Goal: Task Accomplishment & Management: Manage account settings

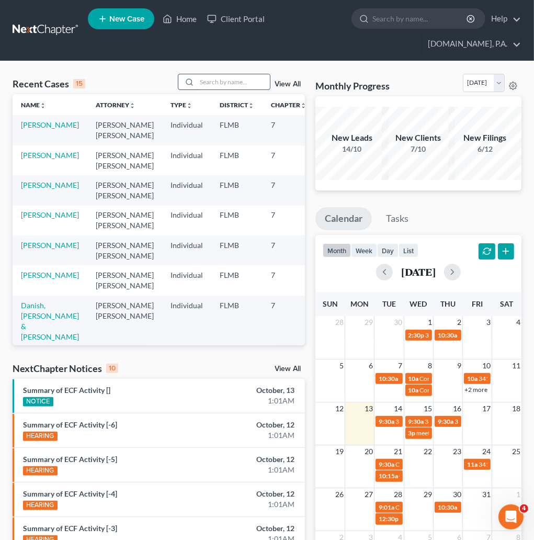
click at [224, 81] on input "search" at bounding box center [233, 81] width 73 height 15
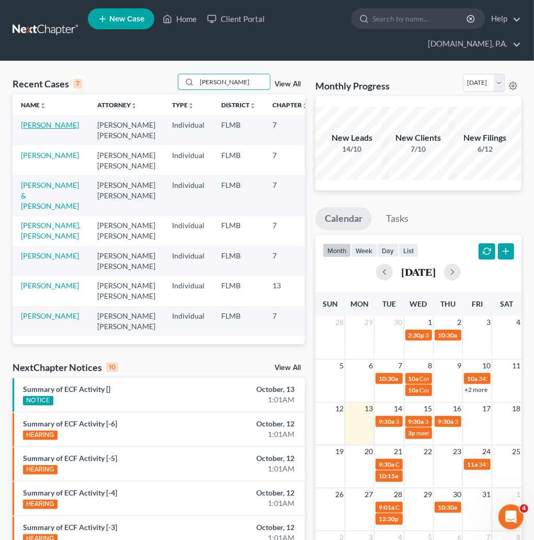
type input "jackson"
click at [40, 129] on link "[PERSON_NAME]" at bounding box center [50, 124] width 58 height 9
select select "2"
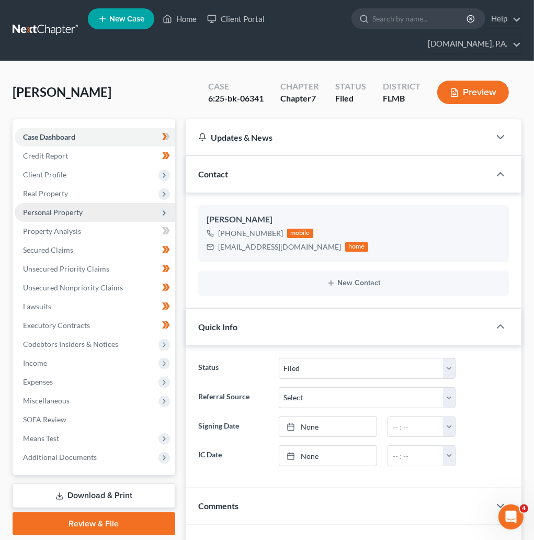
click at [61, 215] on span "Personal Property" at bounding box center [53, 212] width 60 height 9
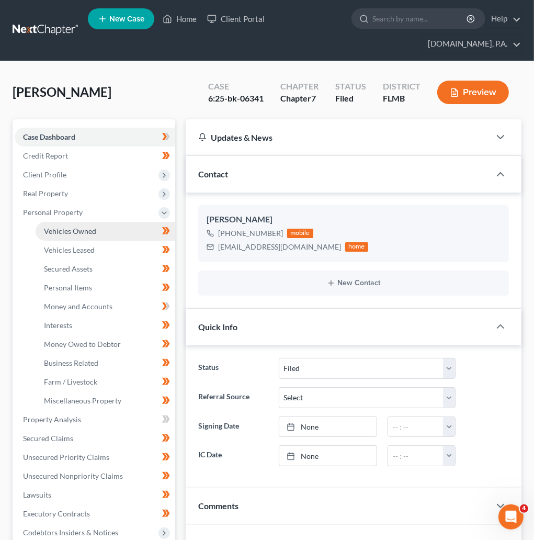
click at [80, 231] on span "Vehicles Owned" at bounding box center [70, 231] width 52 height 9
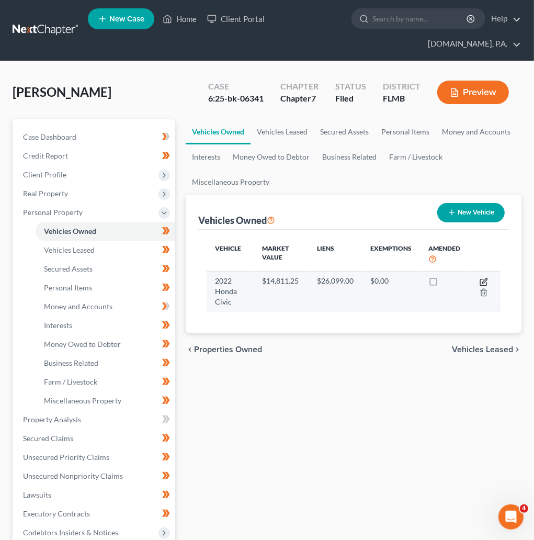
click at [481, 282] on icon "button" at bounding box center [484, 282] width 8 height 8
select select "0"
select select "4"
select select "3"
select select "0"
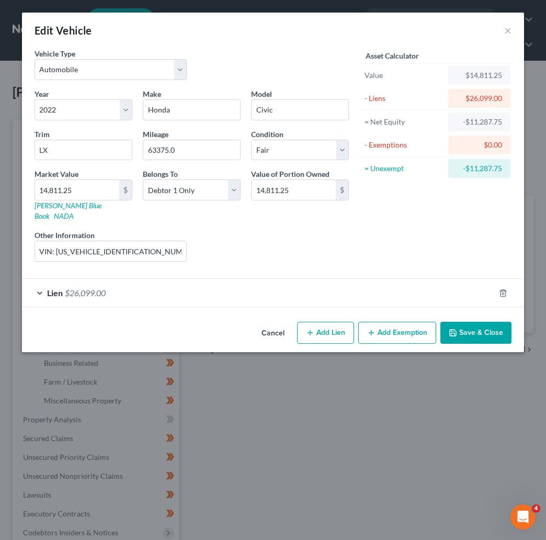
click at [40, 281] on div "Lien $26,099.00" at bounding box center [258, 293] width 473 height 28
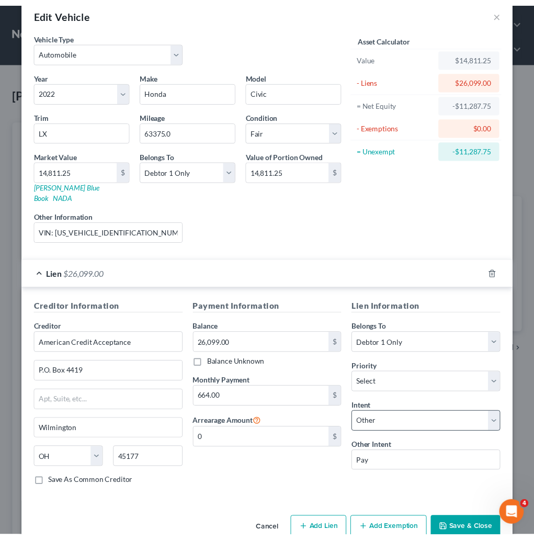
scroll to position [35, 0]
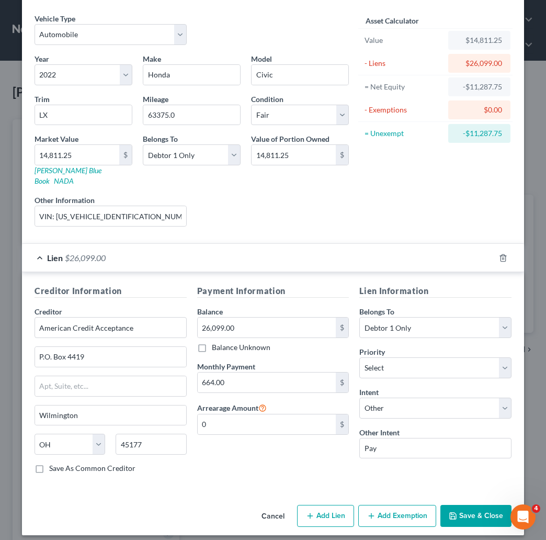
click at [268, 507] on button "Cancel" at bounding box center [273, 516] width 40 height 21
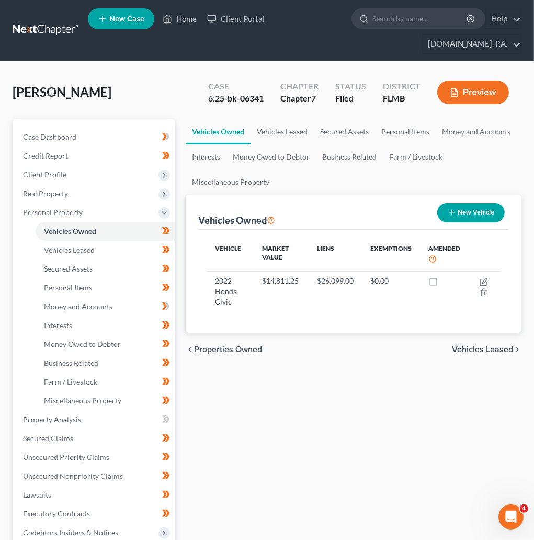
click at [51, 28] on link at bounding box center [46, 30] width 67 height 19
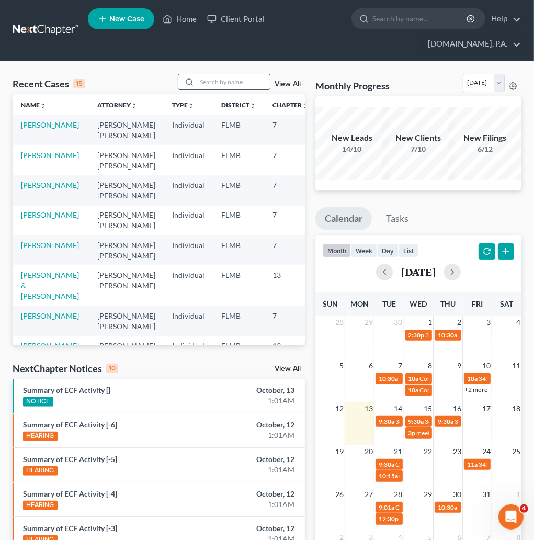
click at [231, 78] on input "search" at bounding box center [233, 81] width 73 height 15
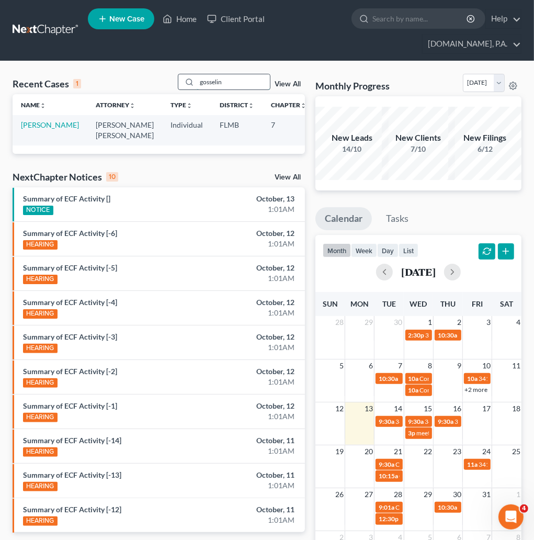
type input "gosselin"
click at [49, 129] on link "[PERSON_NAME]" at bounding box center [50, 124] width 58 height 9
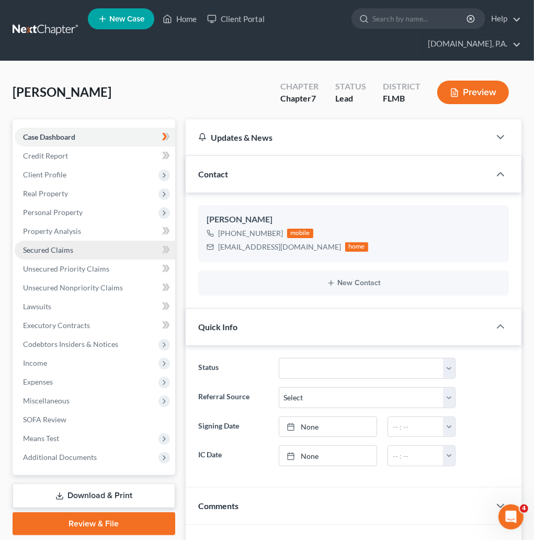
click at [58, 248] on span "Secured Claims" at bounding box center [48, 249] width 50 height 9
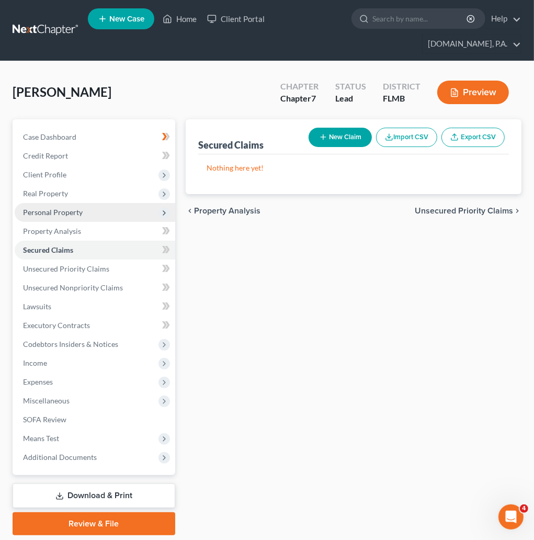
click at [59, 213] on span "Personal Property" at bounding box center [53, 212] width 60 height 9
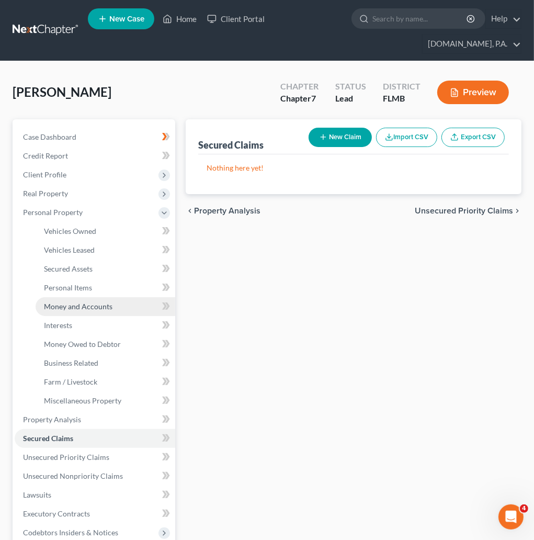
click at [102, 306] on span "Money and Accounts" at bounding box center [78, 306] width 69 height 9
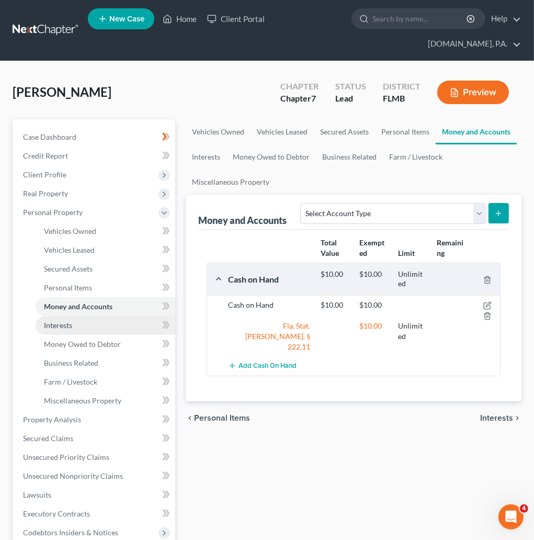
click at [65, 331] on link "Interests" at bounding box center [106, 325] width 140 height 19
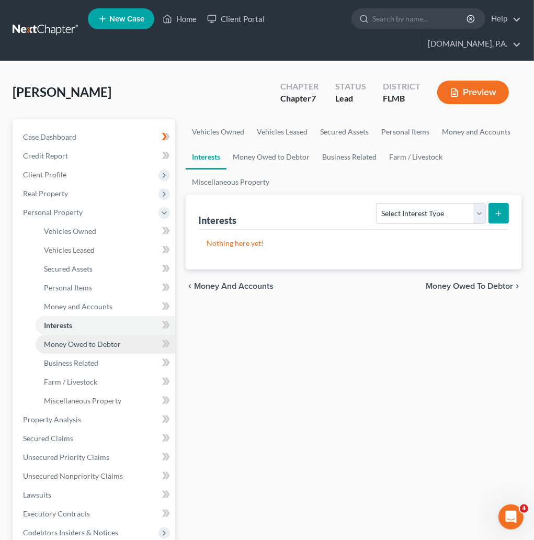
click at [62, 348] on link "Money Owed to Debtor" at bounding box center [106, 344] width 140 height 19
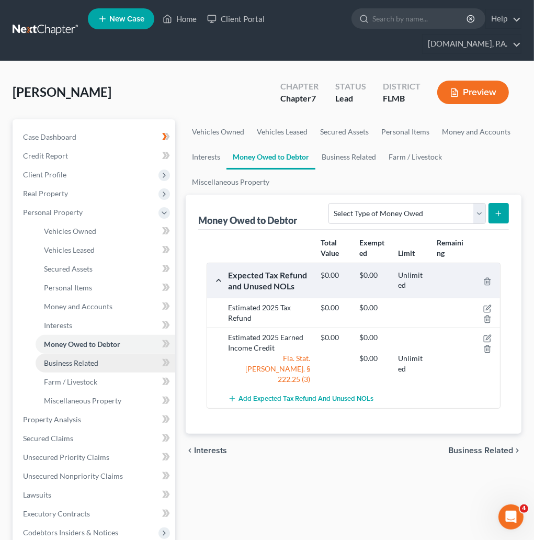
click at [60, 367] on span "Business Related" at bounding box center [71, 362] width 54 height 9
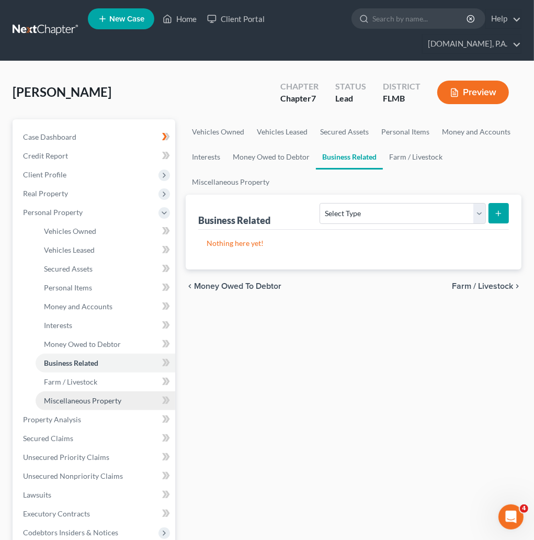
click at [58, 404] on span "Miscellaneous Property" at bounding box center [82, 400] width 77 height 9
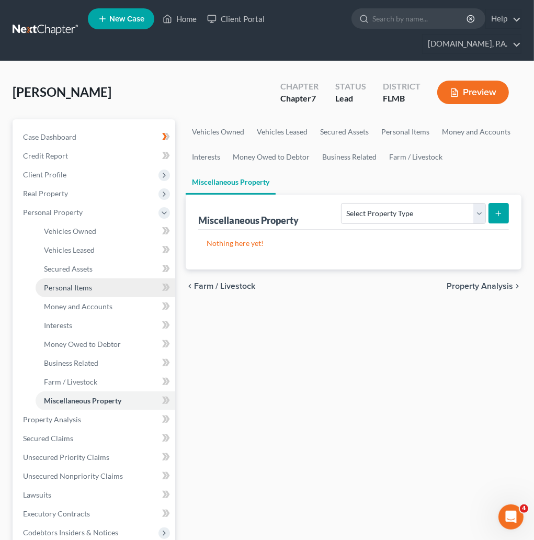
click at [65, 285] on span "Personal Items" at bounding box center [68, 287] width 48 height 9
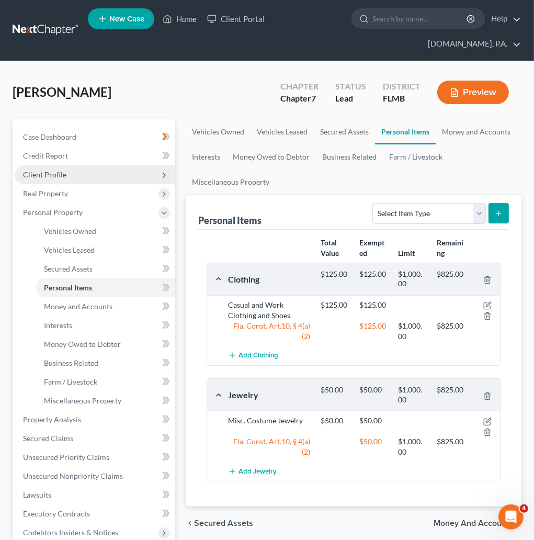
click at [40, 176] on span "Client Profile" at bounding box center [44, 174] width 43 height 9
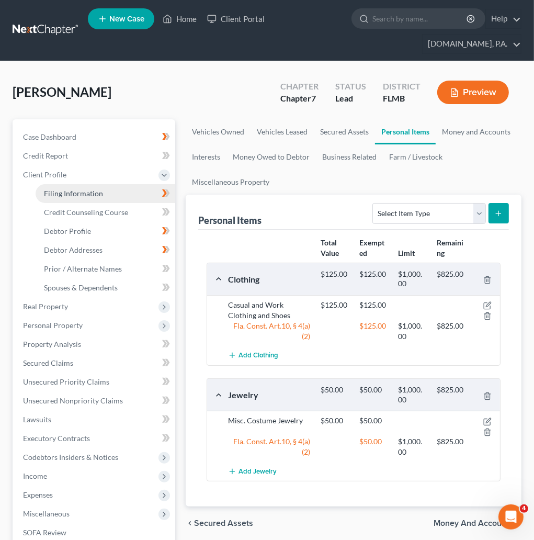
click at [76, 199] on link "Filing Information" at bounding box center [106, 193] width 140 height 19
select select "1"
select select "0"
select select "9"
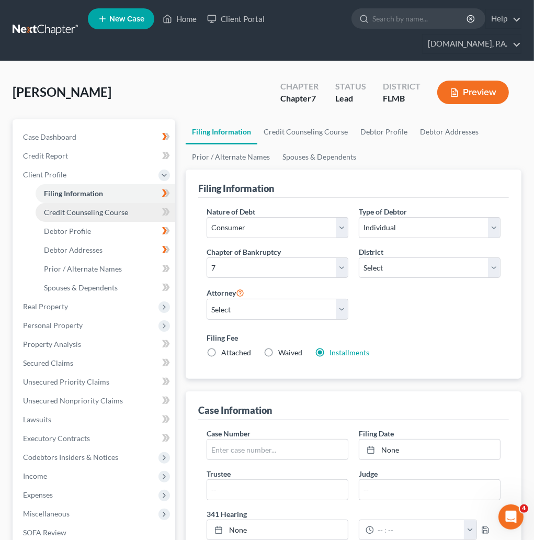
click at [84, 215] on span "Credit Counseling Course" at bounding box center [86, 212] width 84 height 9
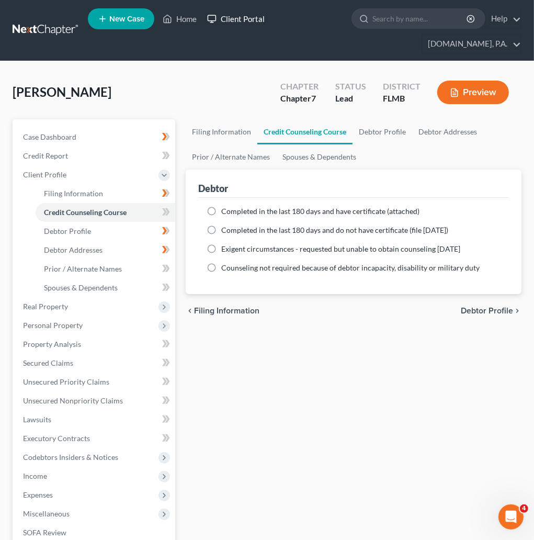
click at [229, 22] on link "Client Portal" at bounding box center [236, 18] width 68 height 19
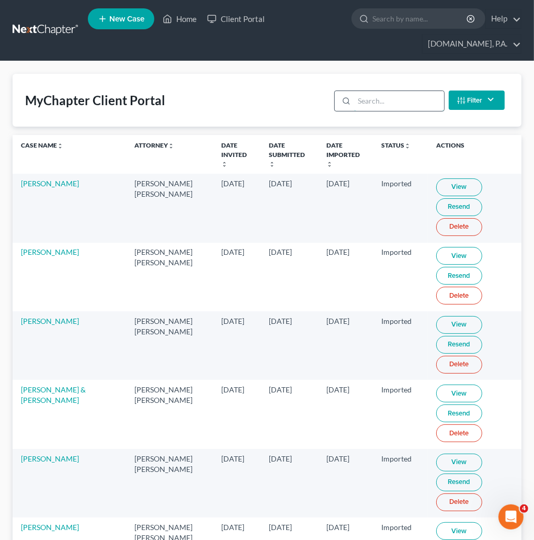
click at [359, 100] on input "search" at bounding box center [398, 101] width 89 height 20
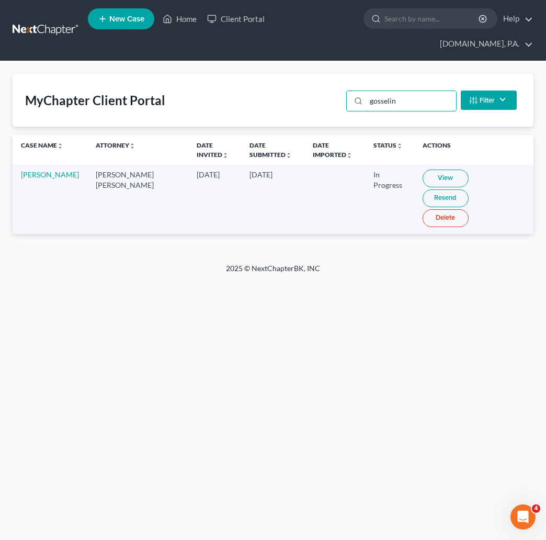
type input "gosselin"
click at [434, 169] on link "View" at bounding box center [446, 178] width 46 height 18
click at [31, 21] on link at bounding box center [46, 30] width 67 height 19
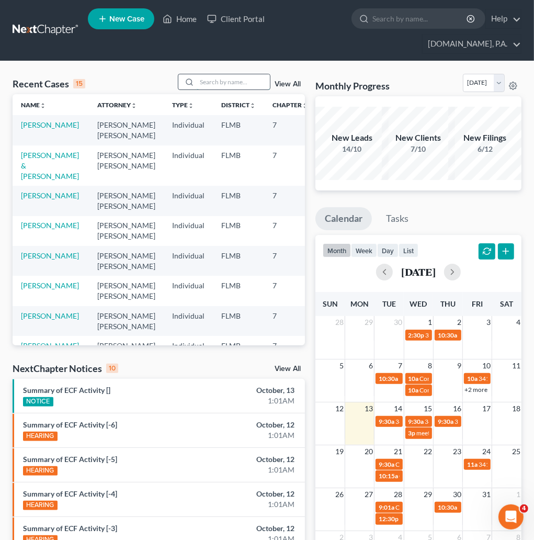
click at [241, 81] on input "search" at bounding box center [233, 81] width 73 height 15
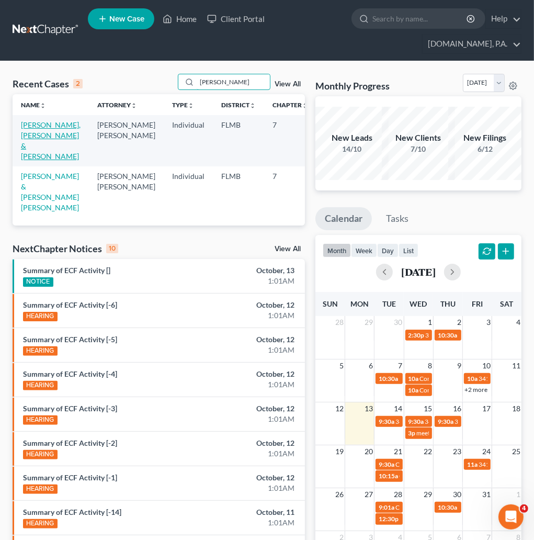
type input "[PERSON_NAME]"
click at [39, 134] on link "[PERSON_NAME], [PERSON_NAME] & [PERSON_NAME]" at bounding box center [51, 140] width 60 height 40
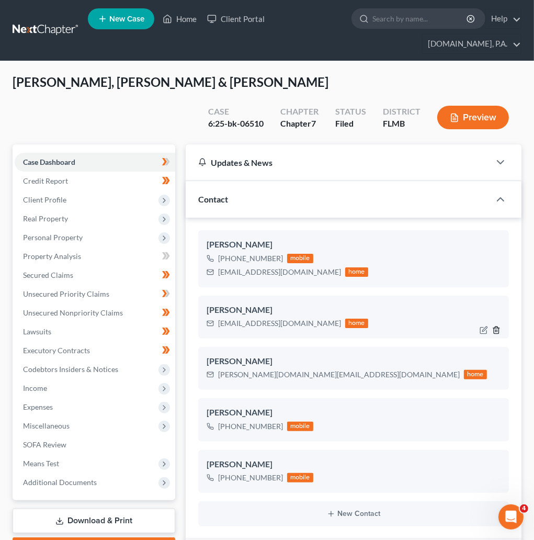
click at [496, 326] on icon "button" at bounding box center [496, 330] width 8 height 8
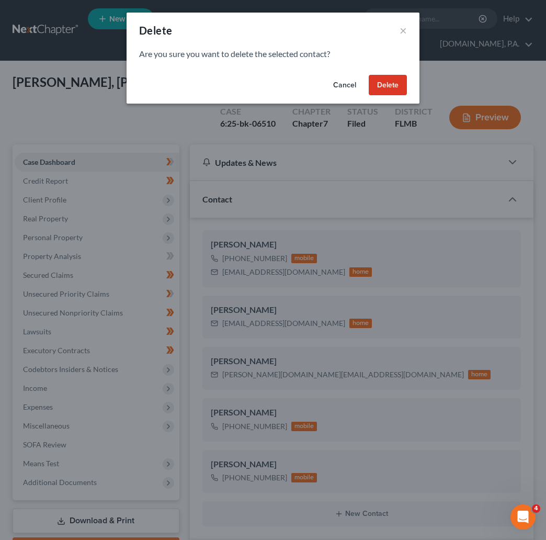
click at [401, 86] on button "Delete" at bounding box center [388, 85] width 38 height 21
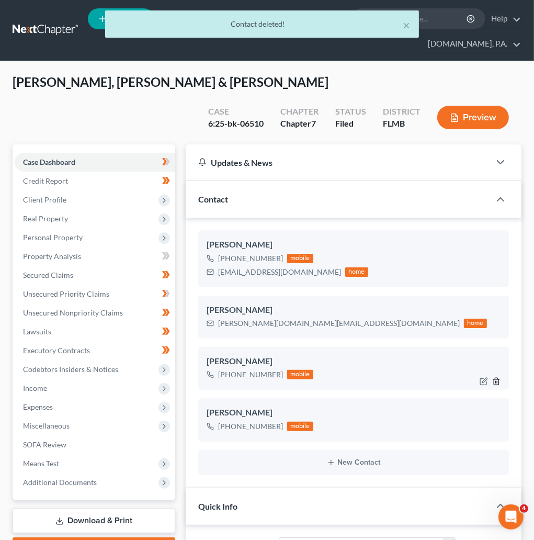
click at [498, 377] on icon "button" at bounding box center [496, 381] width 8 height 8
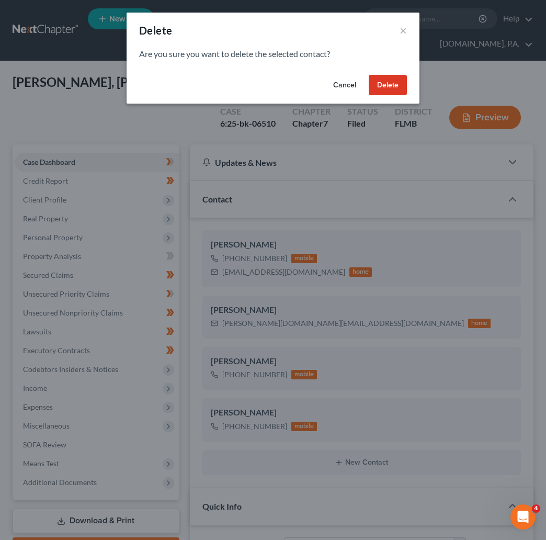
click at [396, 85] on button "Delete" at bounding box center [388, 85] width 38 height 21
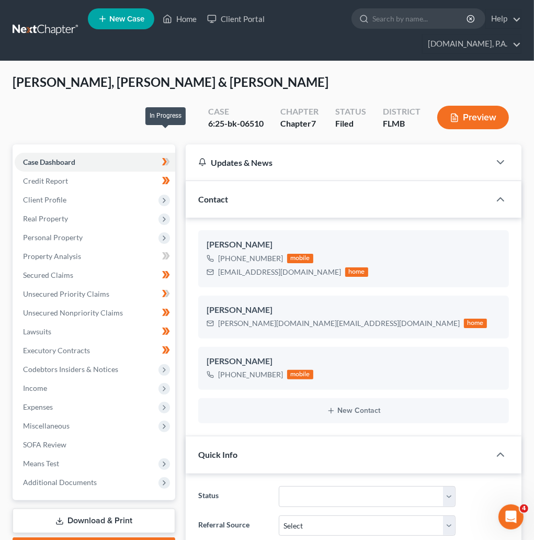
click at [165, 158] on icon at bounding box center [167, 161] width 5 height 7
click at [37, 176] on span "Credit Report" at bounding box center [45, 180] width 45 height 9
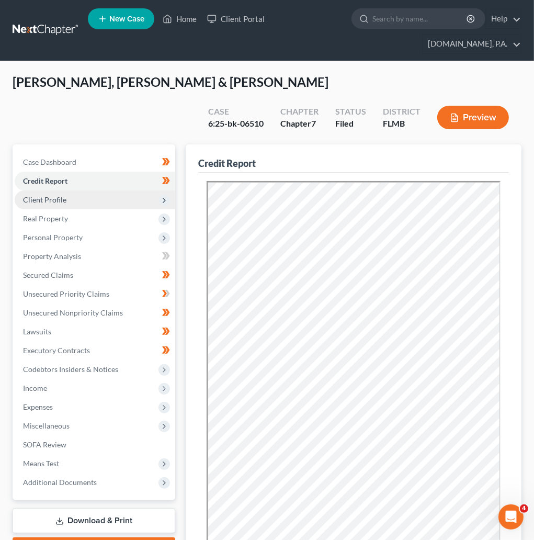
click at [56, 195] on span "Client Profile" at bounding box center [44, 199] width 43 height 9
